Goal: Information Seeking & Learning: Check status

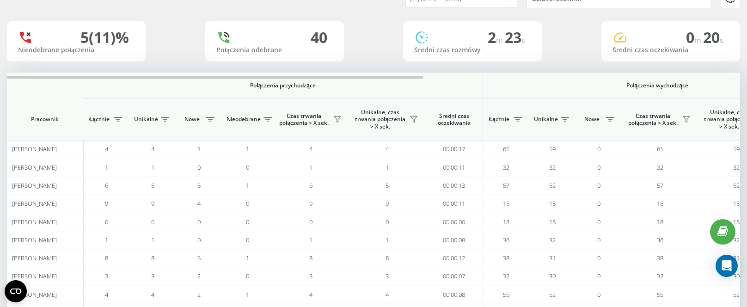
scroll to position [43, 0]
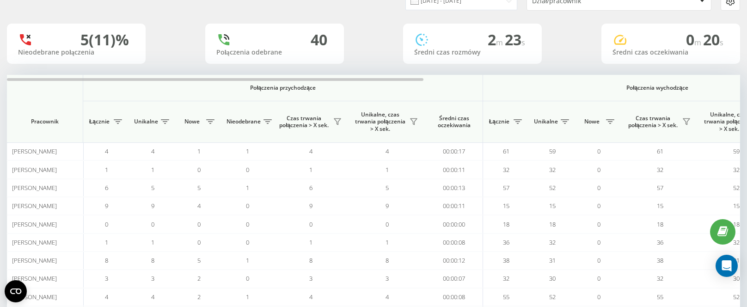
click at [369, 12] on div "20.08.2025 - 20.08.2025 Dział/pracownik" at bounding box center [373, 1] width 746 height 32
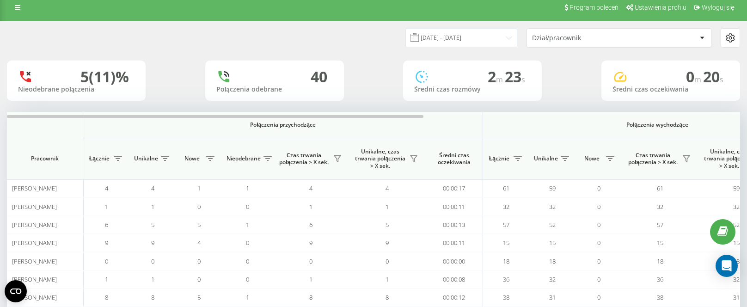
scroll to position [0, 0]
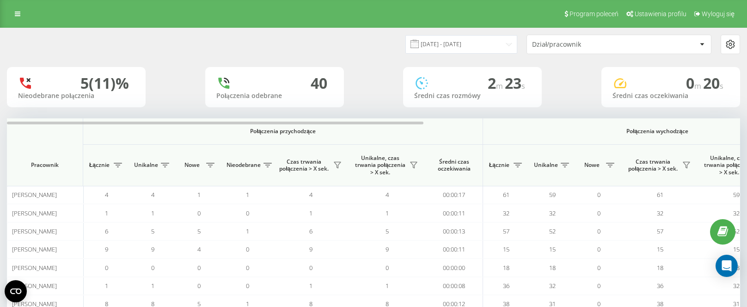
click at [7, 7] on div "Program poleceń Ustawienia profilu Wyloguj się" at bounding box center [373, 14] width 747 height 28
click at [9, 9] on link at bounding box center [17, 13] width 17 height 13
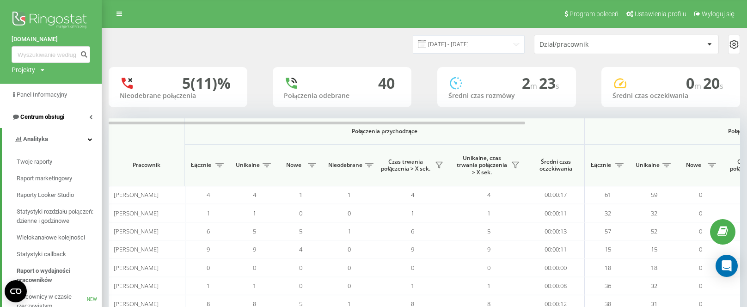
click at [39, 122] on span "Centrum obsługi" at bounding box center [38, 116] width 53 height 9
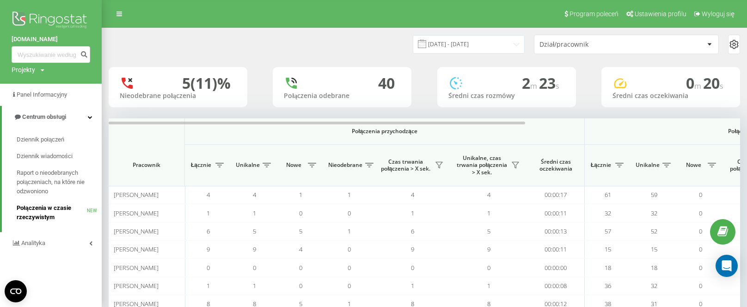
click at [35, 220] on span "Połączenia w czasie rzeczywistym" at bounding box center [52, 212] width 70 height 18
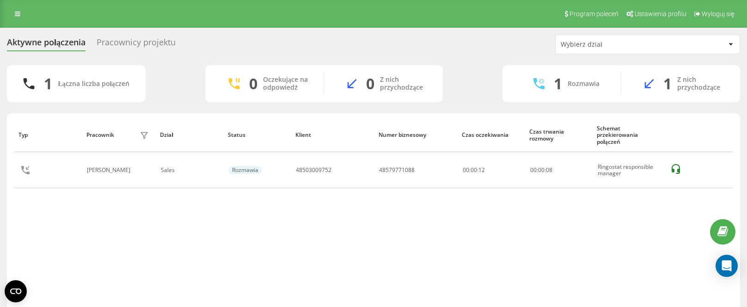
click at [594, 43] on div "Wybierz dział" at bounding box center [616, 45] width 110 height 8
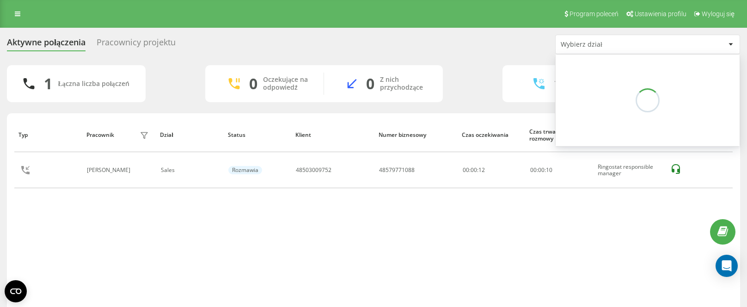
click at [583, 42] on div "Wybierz dział" at bounding box center [616, 45] width 110 height 8
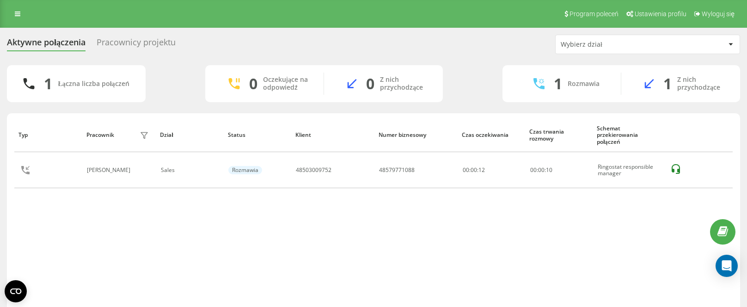
click at [583, 42] on div "Wybierz dział" at bounding box center [616, 45] width 110 height 8
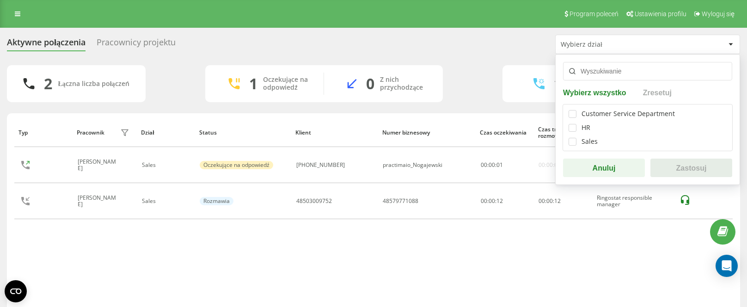
click at [583, 42] on div "Wybierz dział" at bounding box center [616, 45] width 110 height 8
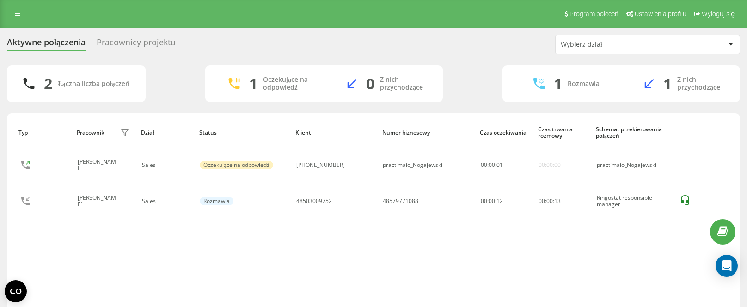
click at [496, 43] on div "Aktywne połączenia Pracownicy projektu Wybierz dział" at bounding box center [373, 44] width 733 height 19
click at [410, 43] on div "Aktywne połączenia Pracownicy projektu Wybierz dział" at bounding box center [373, 44] width 733 height 19
